Goal: Transaction & Acquisition: Purchase product/service

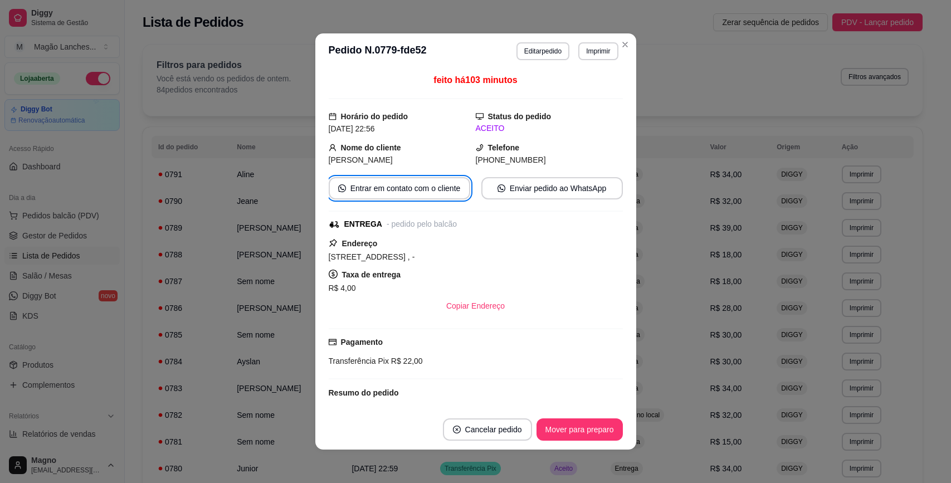
scroll to position [139, 0]
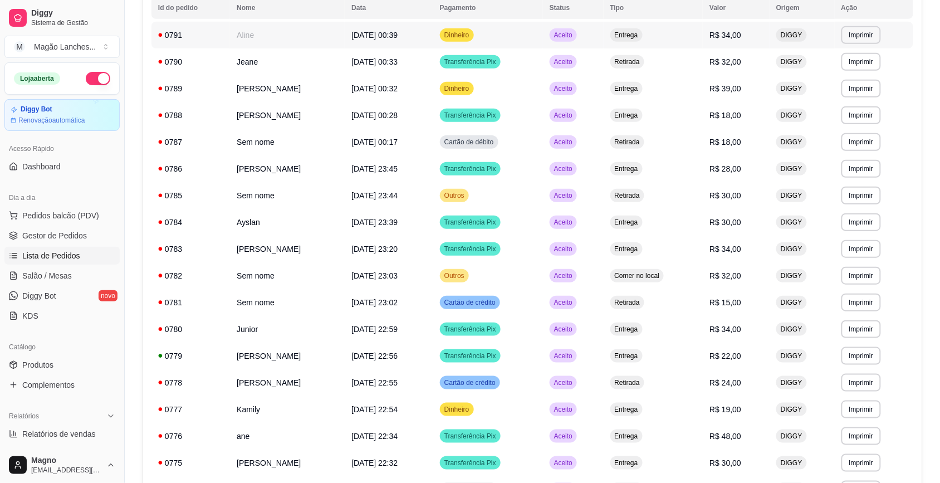
click at [604, 45] on td "Aceito" at bounding box center [573, 35] width 61 height 27
click at [79, 197] on div "Dia a dia" at bounding box center [61, 198] width 115 height 18
click at [77, 215] on span "Pedidos balcão (PDV)" at bounding box center [60, 215] width 77 height 11
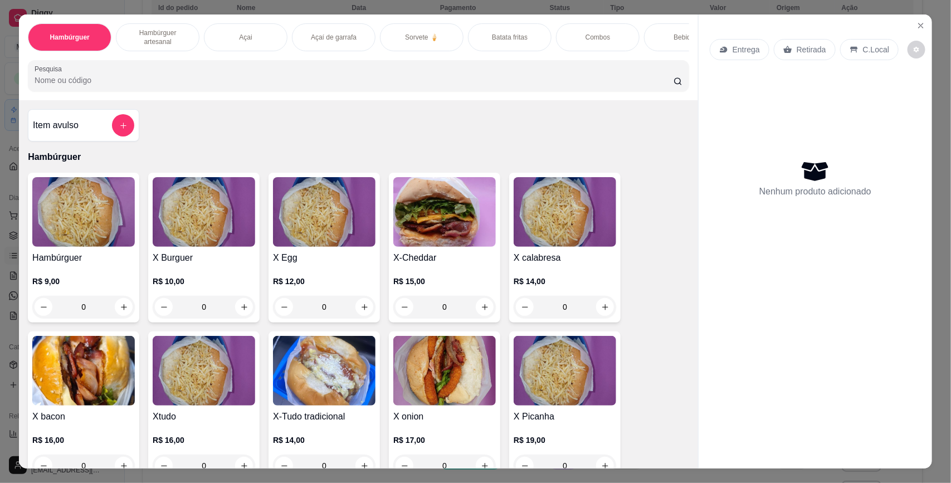
click at [312, 260] on div "X Egg R$ 12,00 0" at bounding box center [323, 248] width 111 height 150
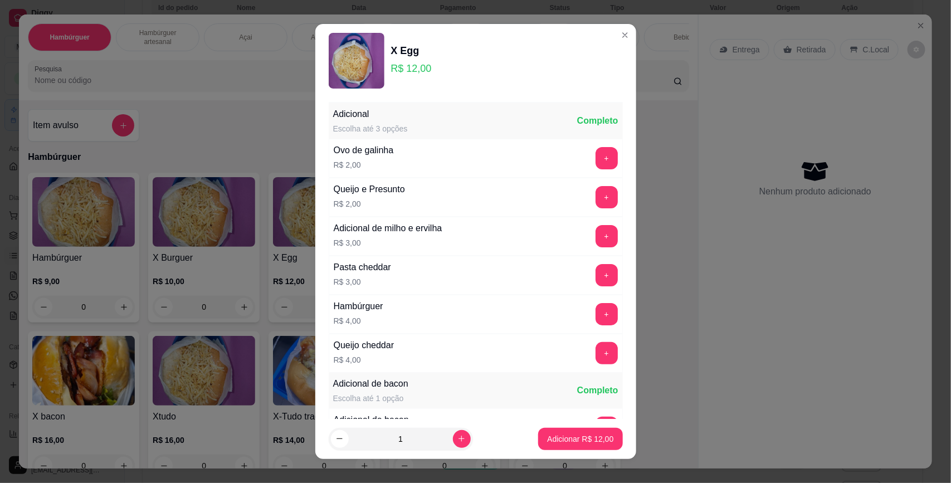
scroll to position [228, 0]
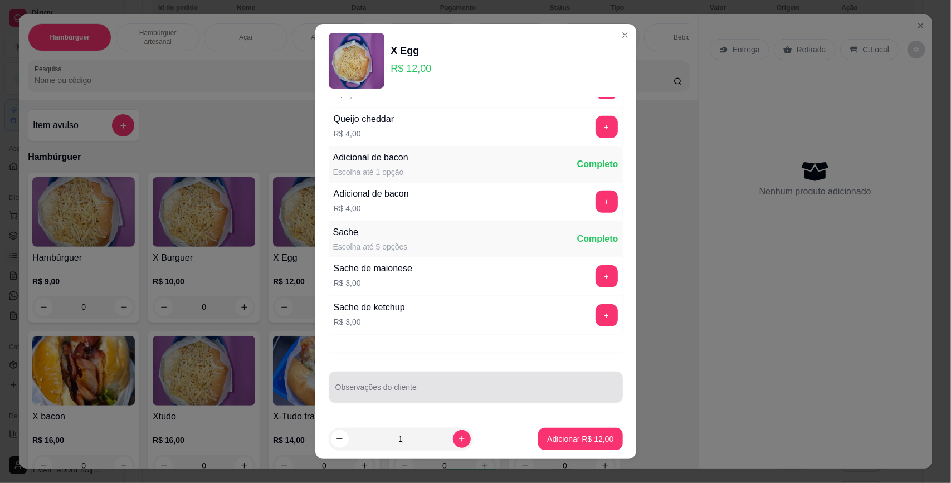
click at [390, 383] on div at bounding box center [475, 387] width 281 height 22
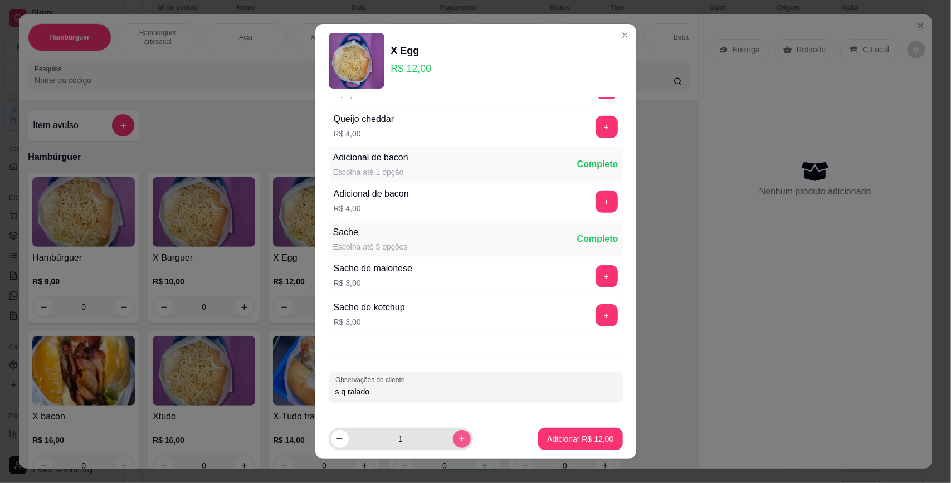
type input "s q ralado"
click at [457, 441] on icon "increase-product-quantity" at bounding box center [461, 438] width 8 height 8
type input "2"
click at [548, 435] on p "Adicionar R$ 24,00" at bounding box center [580, 438] width 65 height 11
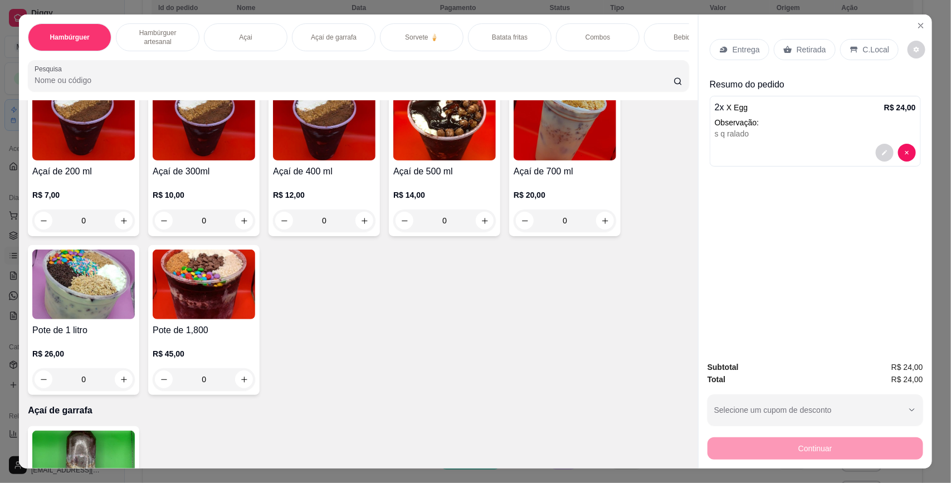
scroll to position [905, 0]
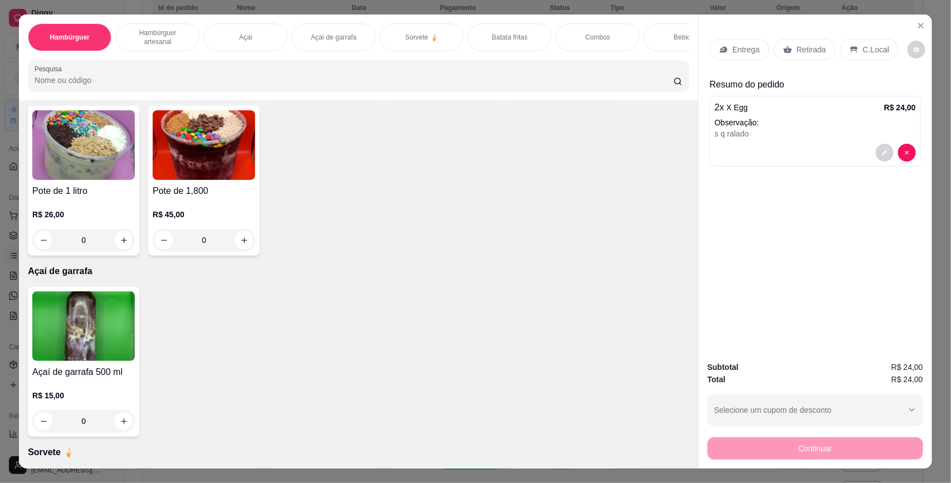
click at [96, 337] on img at bounding box center [83, 326] width 102 height 70
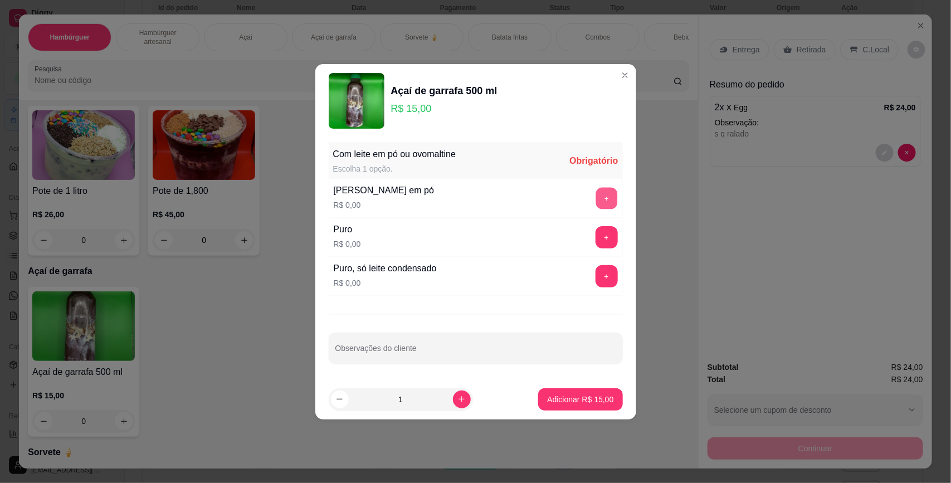
click at [595, 195] on button "+" at bounding box center [606, 198] width 22 height 22
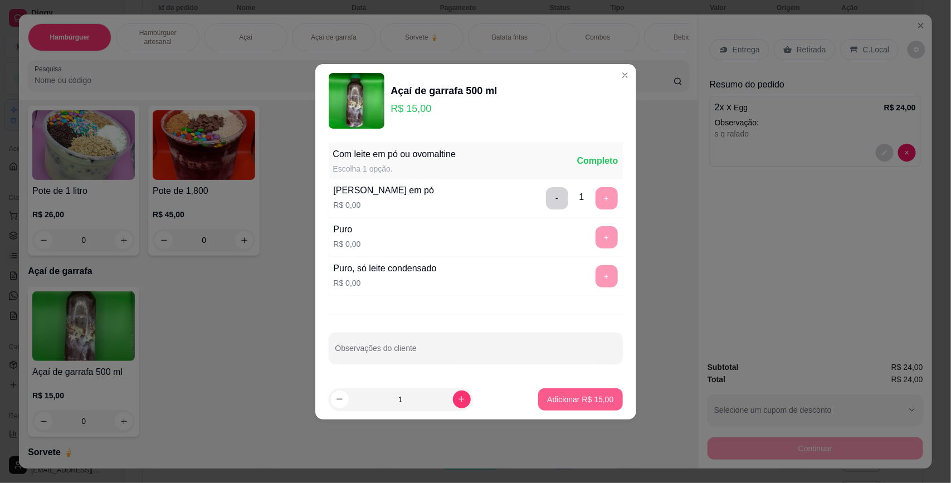
click at [581, 396] on p "Adicionar R$ 15,00" at bounding box center [580, 399] width 66 height 11
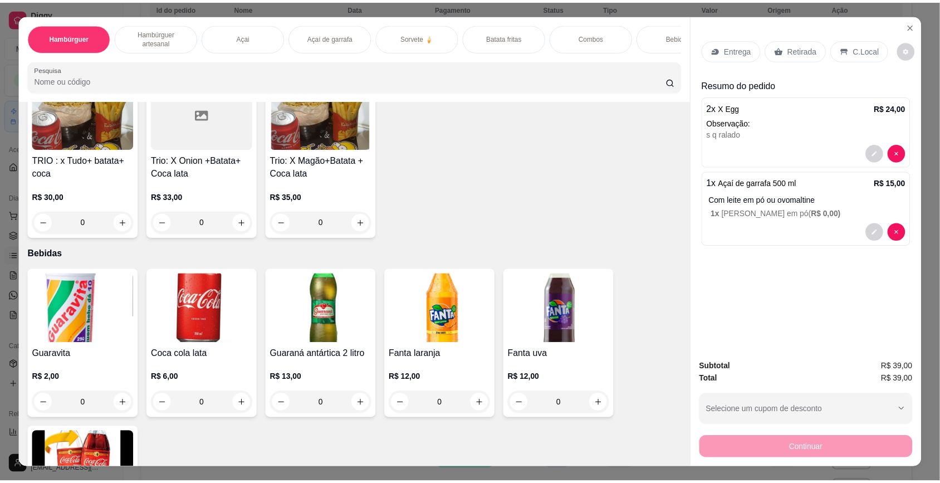
scroll to position [2019, 0]
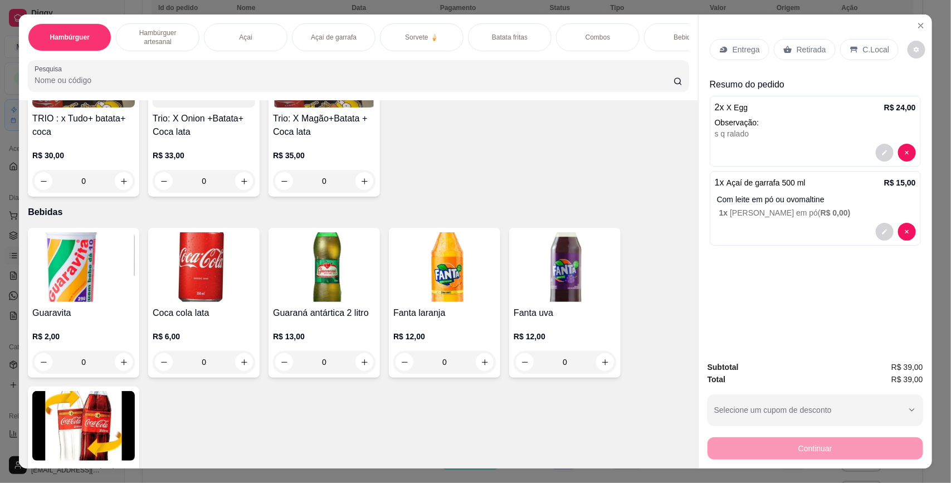
click at [77, 291] on img at bounding box center [83, 267] width 102 height 70
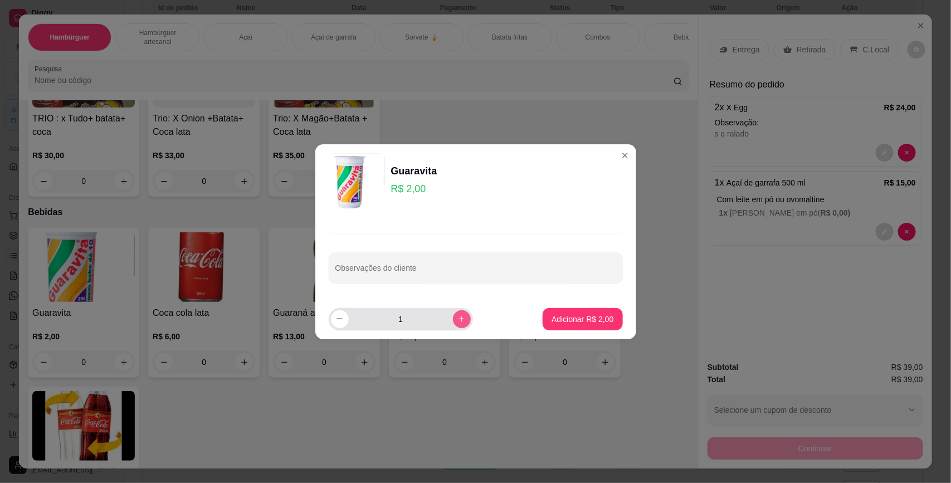
click at [458, 321] on icon "increase-product-quantity" at bounding box center [461, 319] width 6 height 6
type input "2"
click at [568, 314] on p "Adicionar R$ 4,00" at bounding box center [582, 319] width 60 height 11
type input "2"
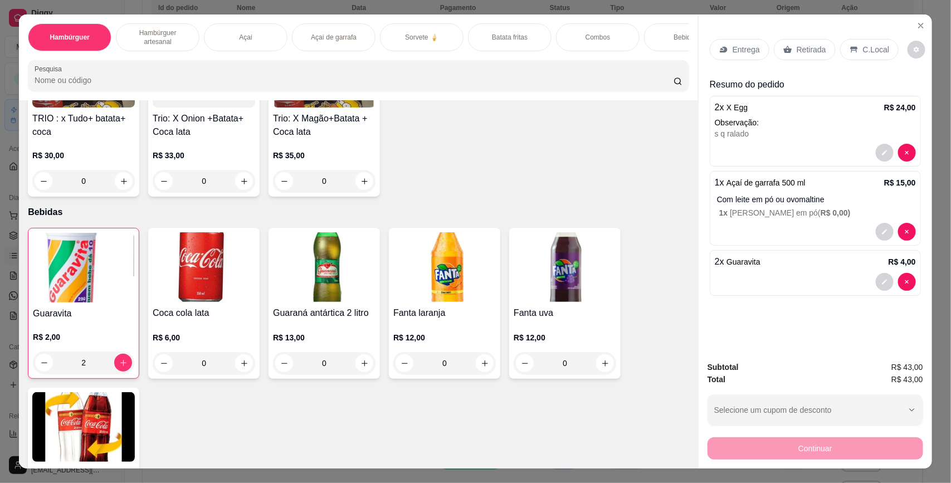
click at [849, 51] on icon at bounding box center [853, 49] width 9 height 9
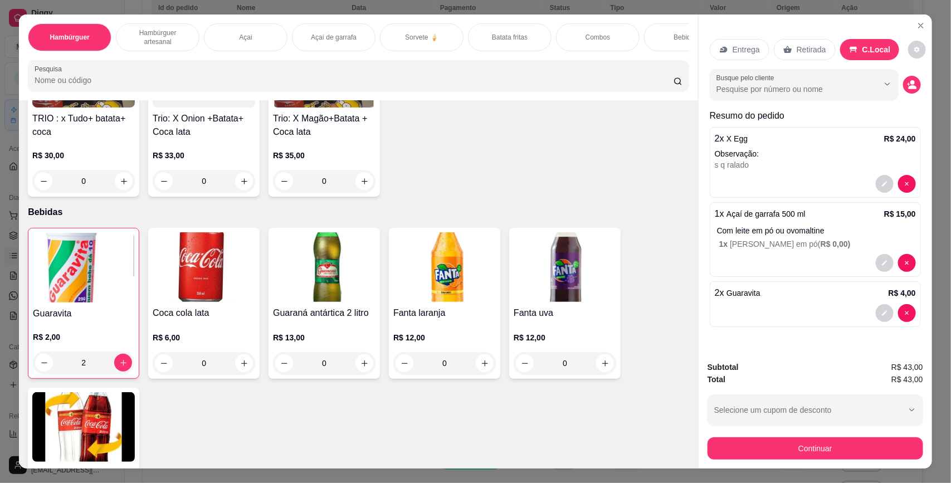
click at [811, 50] on p "Retirada" at bounding box center [811, 49] width 30 height 11
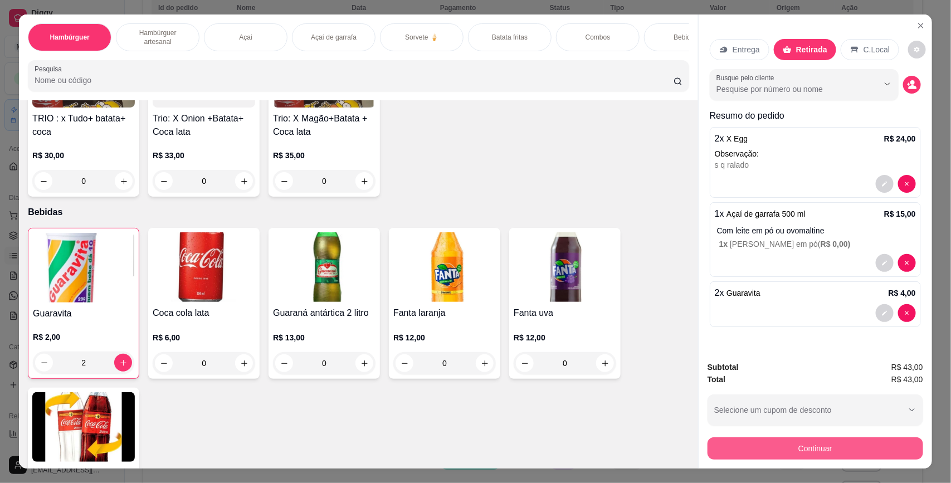
click at [783, 448] on button "Continuar" at bounding box center [815, 448] width 216 height 22
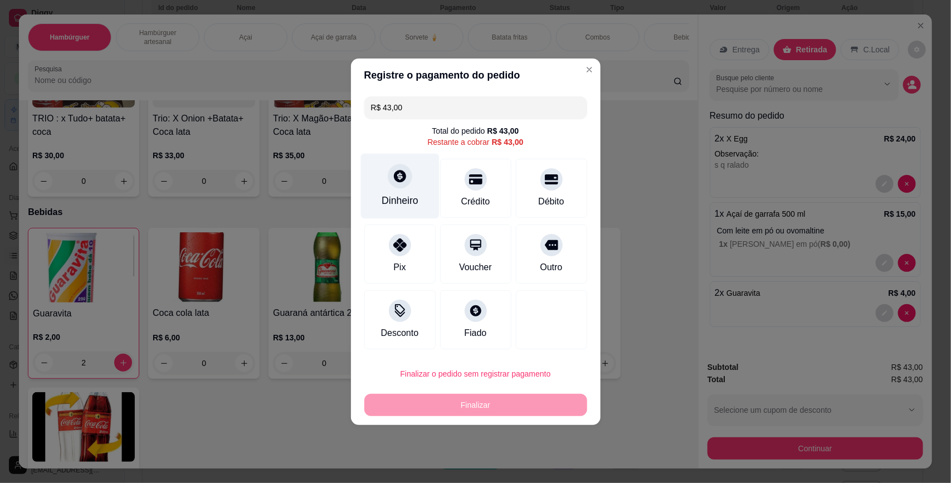
click at [412, 188] on div "Dinheiro" at bounding box center [399, 185] width 79 height 65
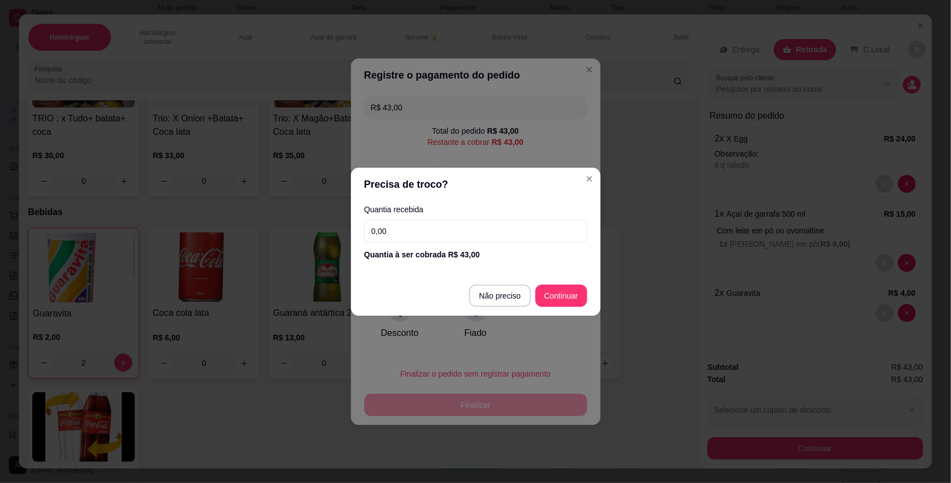
click at [378, 232] on input "0,00" at bounding box center [475, 231] width 223 height 22
type input "100,00"
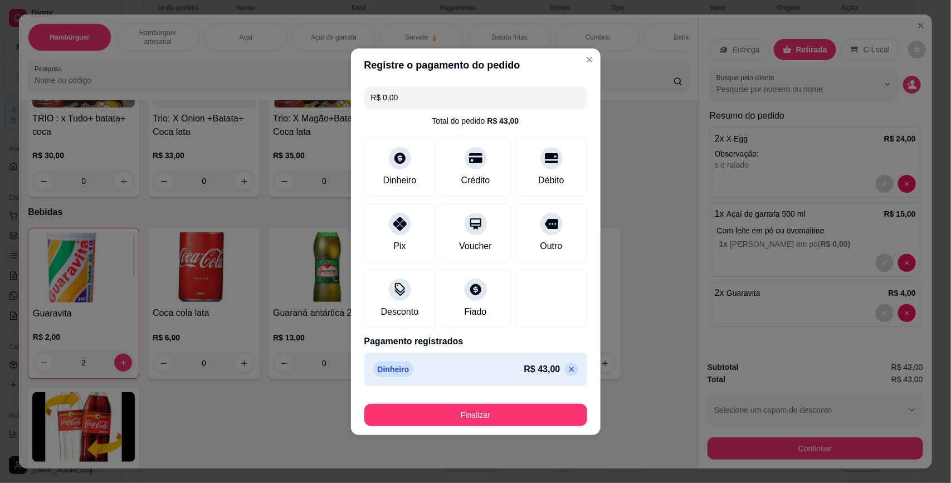
type input "R$ 0,00"
click at [482, 425] on button "Finalizar" at bounding box center [475, 415] width 223 height 22
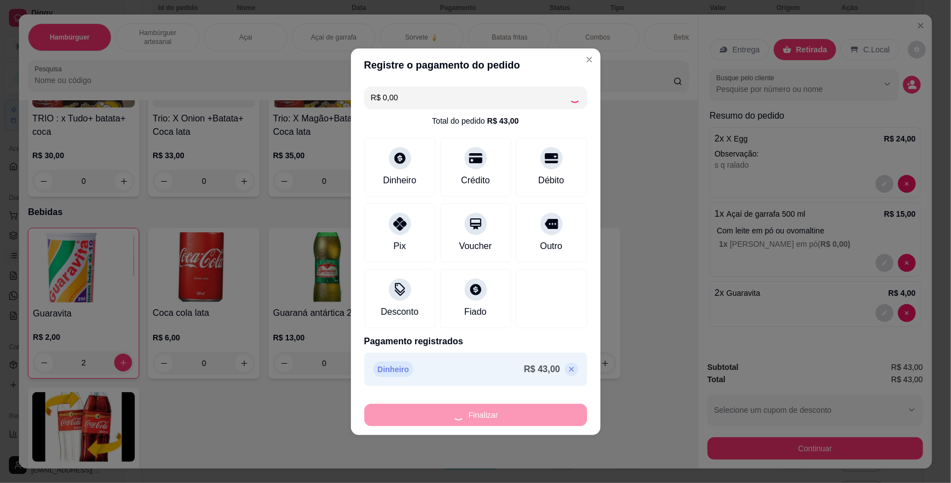
type input "0"
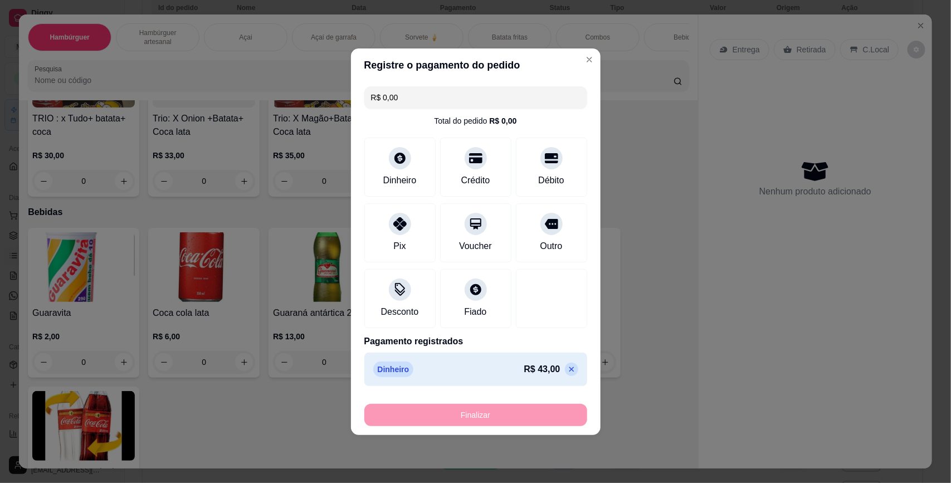
type input "-R$ 43,00"
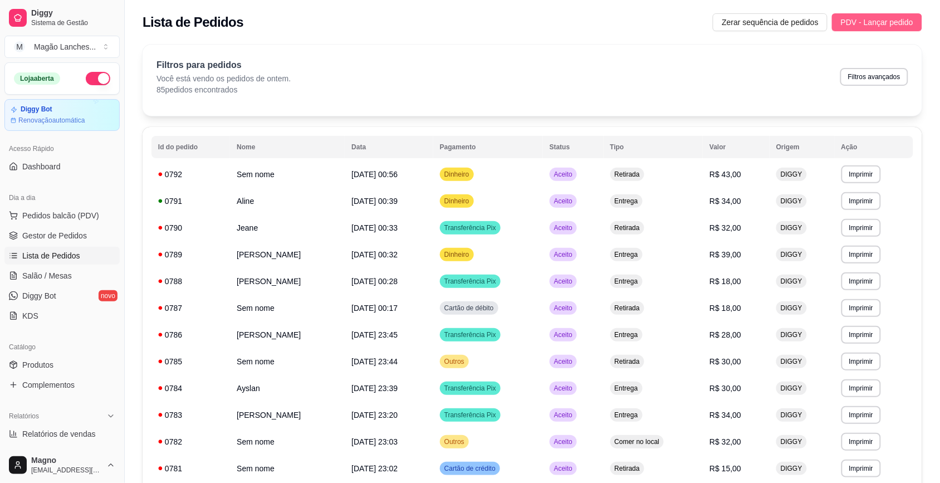
click at [895, 18] on span "PDV - Lançar pedido" at bounding box center [877, 22] width 72 height 12
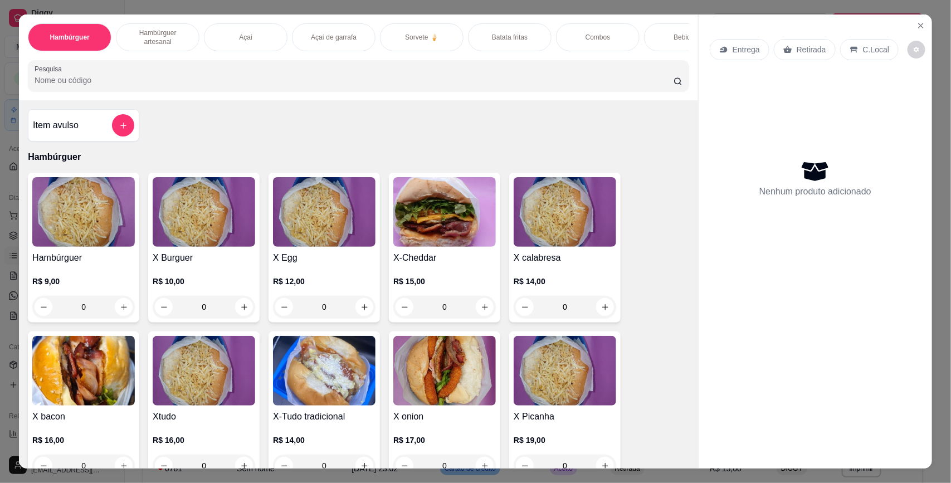
click at [204, 375] on img at bounding box center [204, 371] width 102 height 70
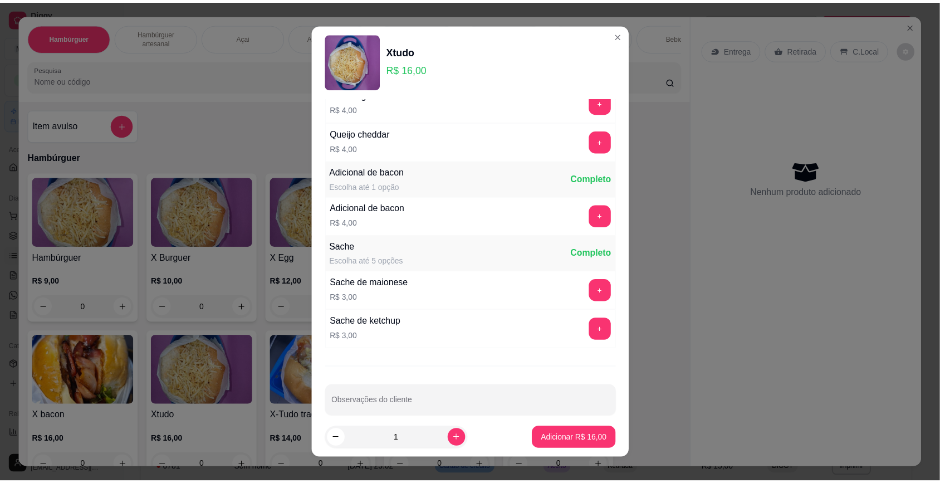
scroll to position [228, 0]
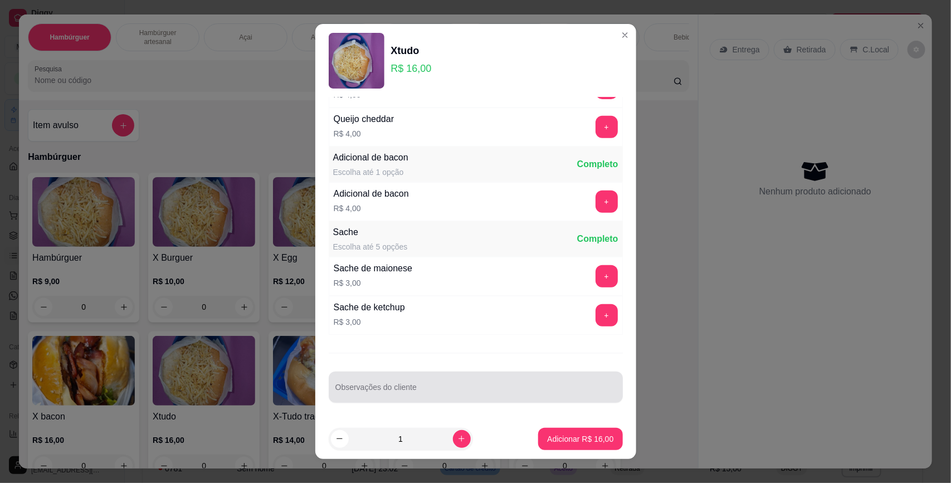
click at [541, 394] on input "Observações do cliente" at bounding box center [475, 391] width 281 height 11
type input "sem maionese"
click at [564, 442] on p "Adicionar R$ 16,00" at bounding box center [580, 438] width 66 height 11
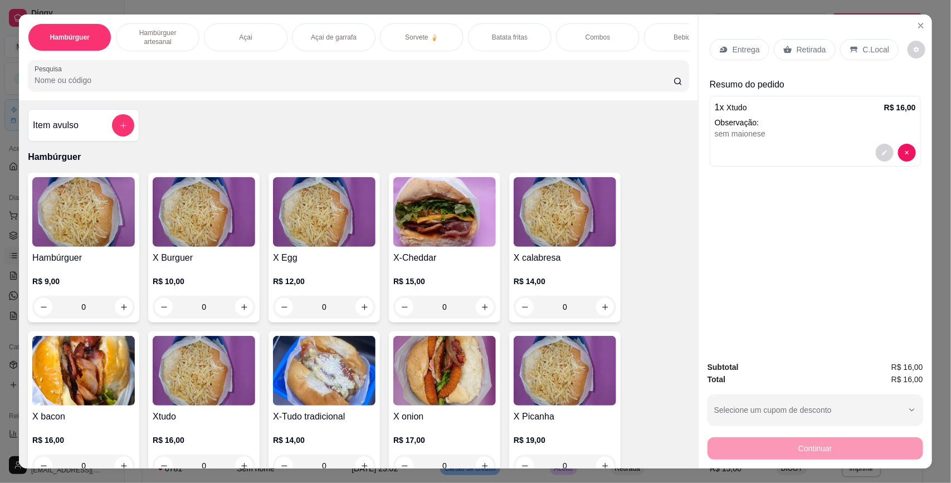
drag, startPoint x: 792, startPoint y: 53, endPoint x: 766, endPoint y: 163, distance: 112.9
click at [792, 56] on div "Retirada" at bounding box center [804, 49] width 62 height 21
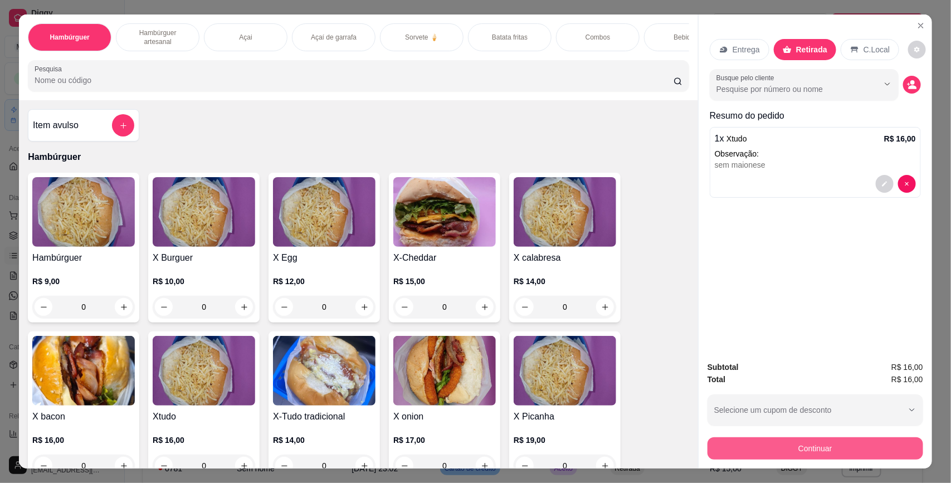
click at [806, 452] on button "Continuar" at bounding box center [815, 448] width 216 height 22
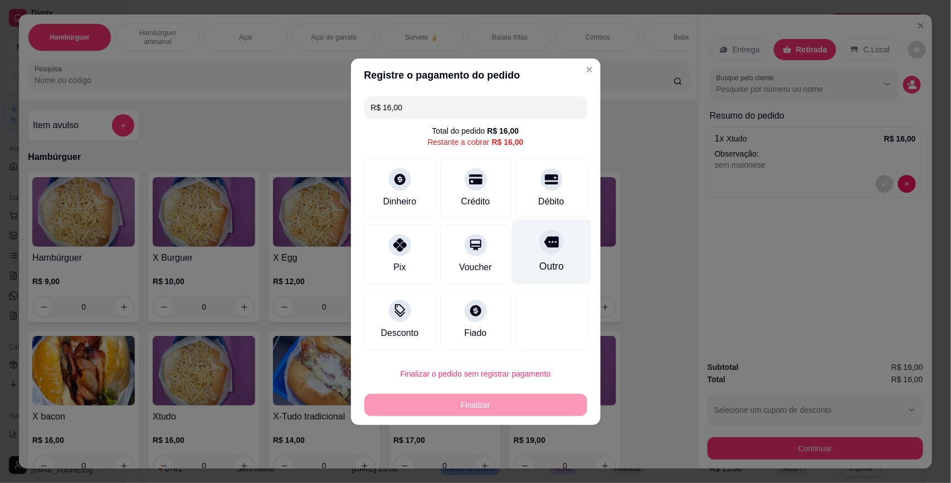
drag, startPoint x: 525, startPoint y: 241, endPoint x: 535, endPoint y: 245, distance: 11.0
click at [527, 241] on div "Outro" at bounding box center [551, 251] width 79 height 65
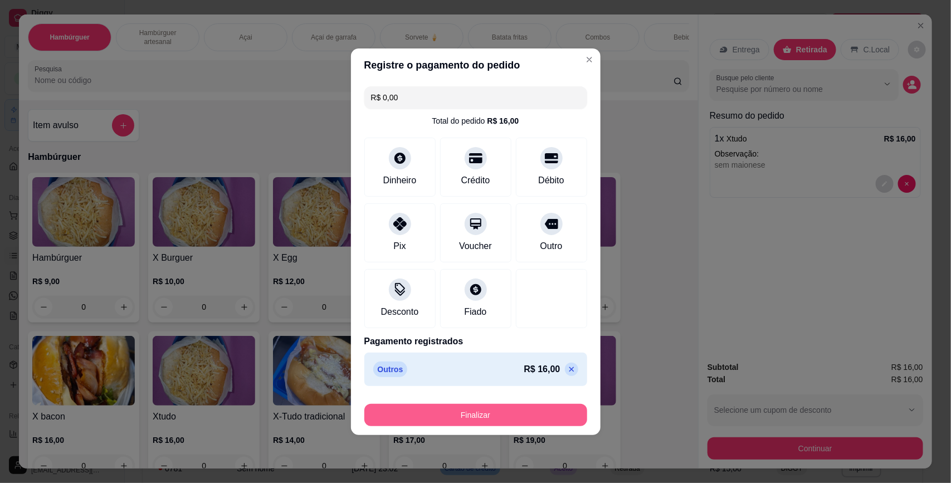
click at [561, 413] on button "Finalizar" at bounding box center [475, 415] width 223 height 22
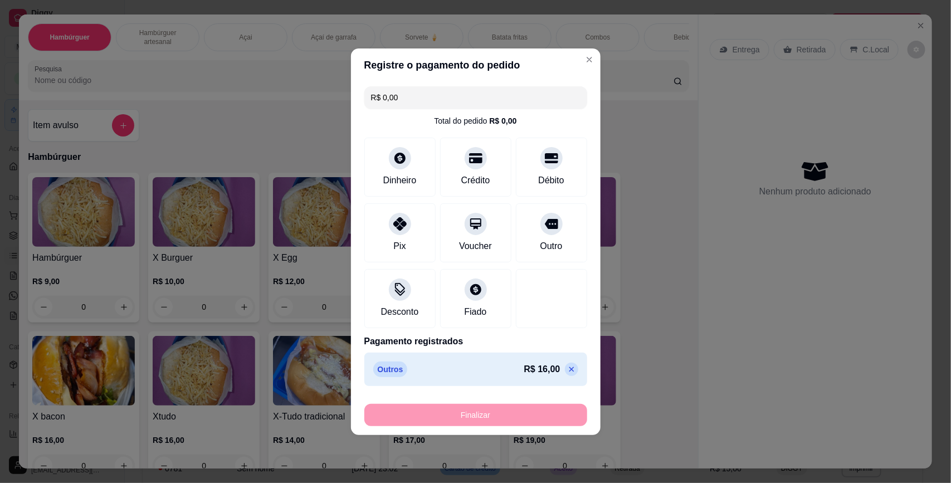
type input "-R$ 16,00"
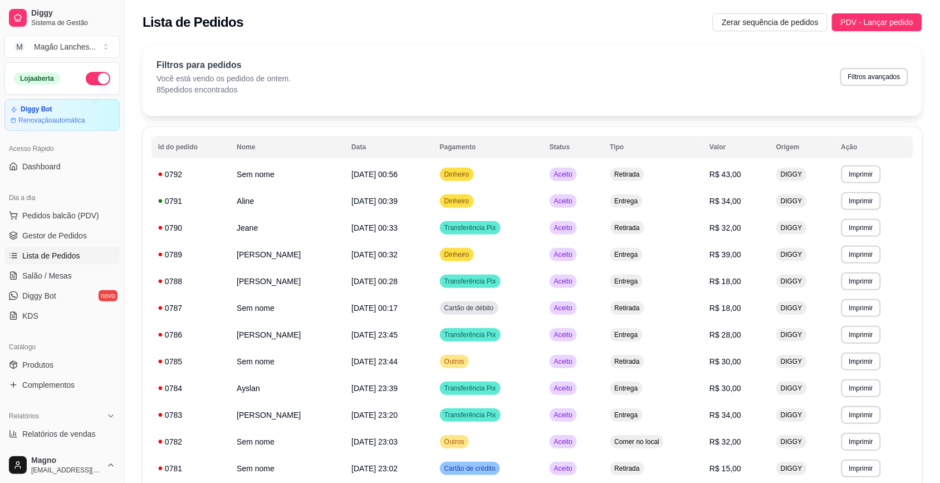
click at [80, 92] on div "Loja aberta" at bounding box center [62, 78] width 114 height 31
click at [87, 82] on button "button" at bounding box center [98, 78] width 25 height 13
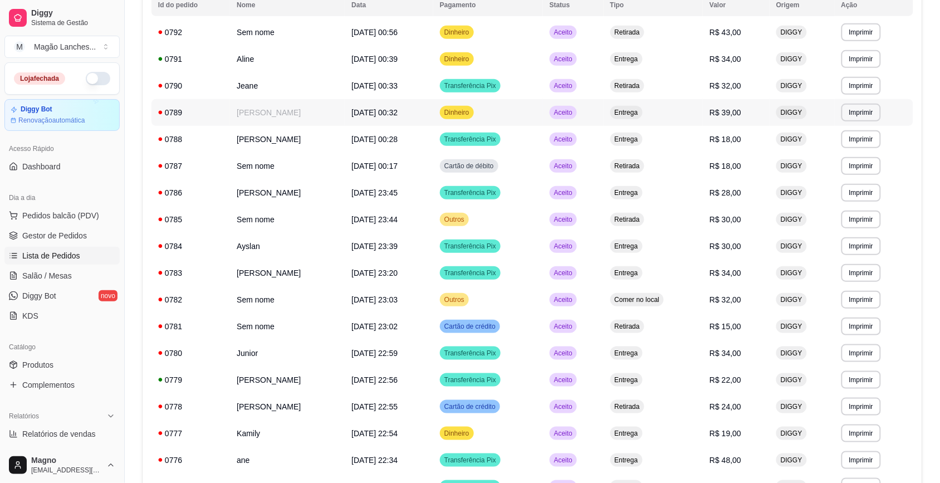
scroll to position [212, 0]
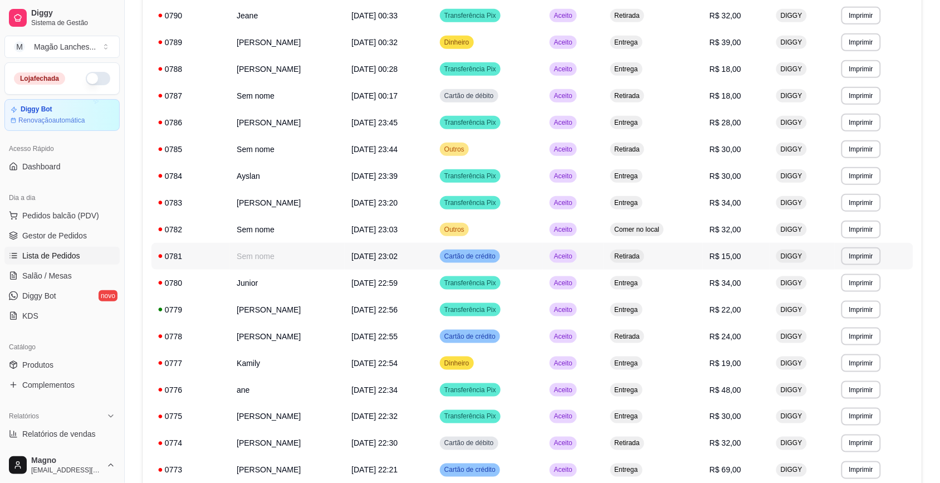
click at [674, 251] on td "Retirada" at bounding box center [654, 256] width 100 height 27
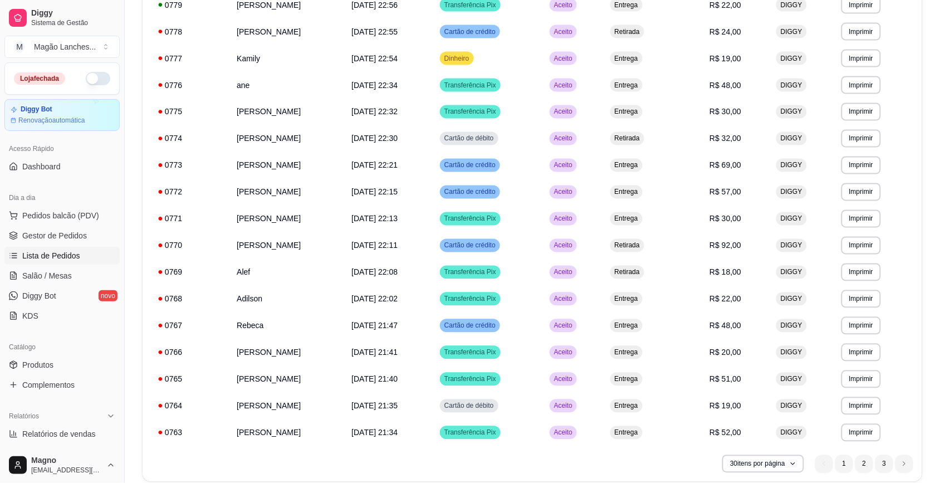
scroll to position [560, 0]
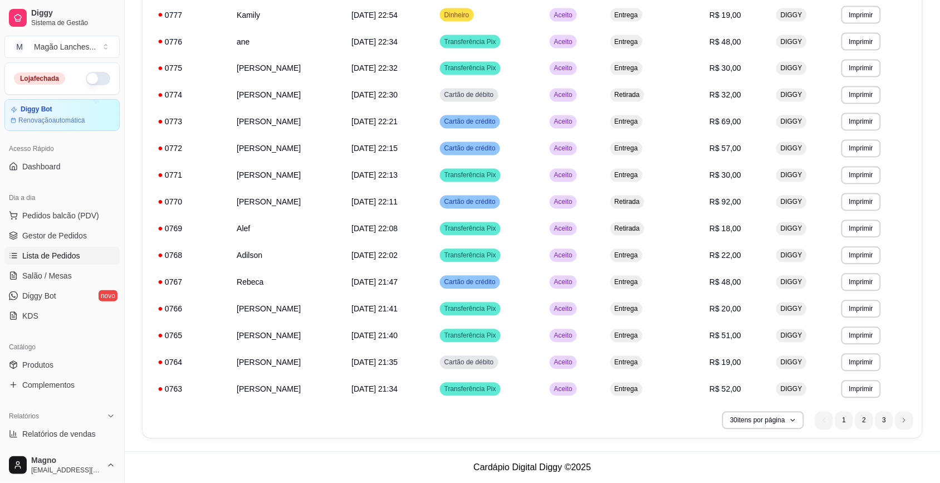
click at [844, 418] on li "1" at bounding box center [844, 421] width 18 height 18
